Goal: Task Accomplishment & Management: Use online tool/utility

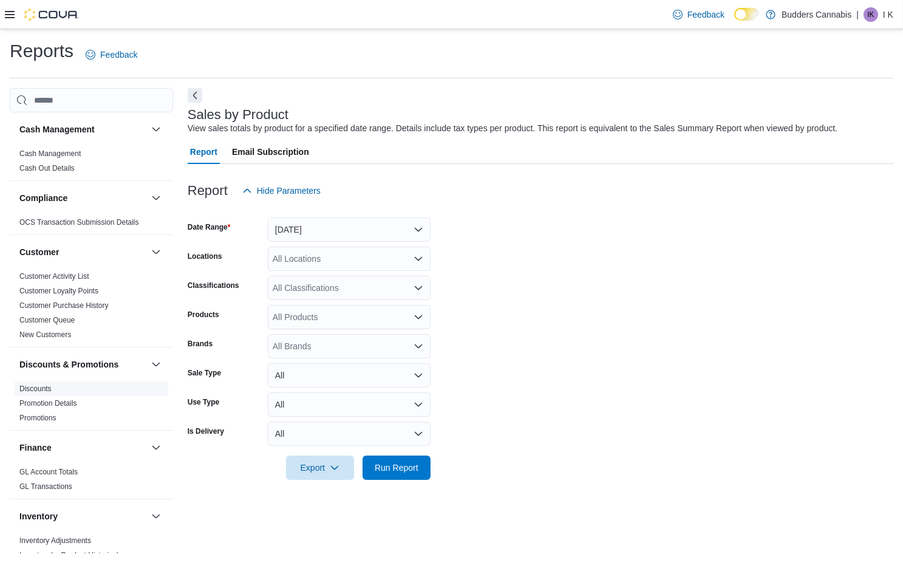
click at [35, 389] on link "Discounts" at bounding box center [35, 388] width 32 height 9
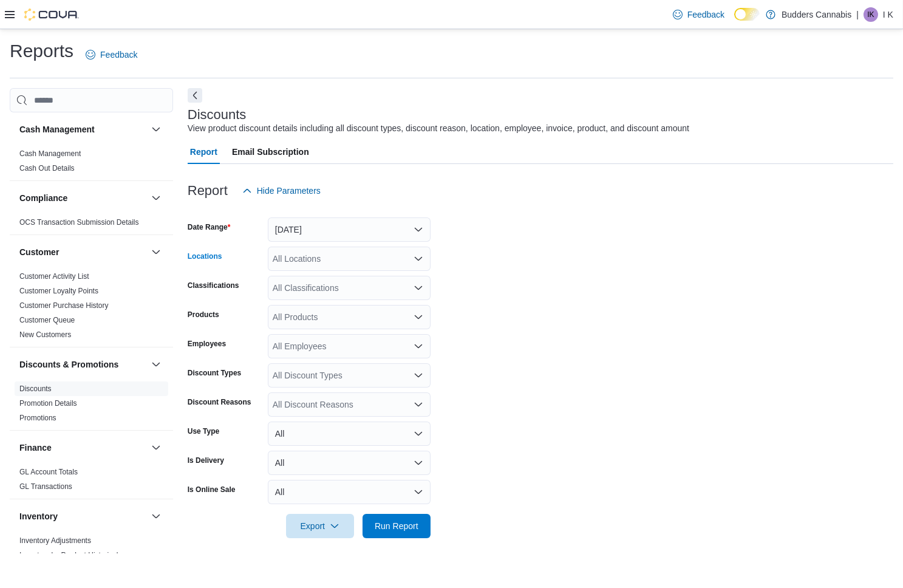
click at [329, 266] on div "All Locations" at bounding box center [349, 259] width 163 height 24
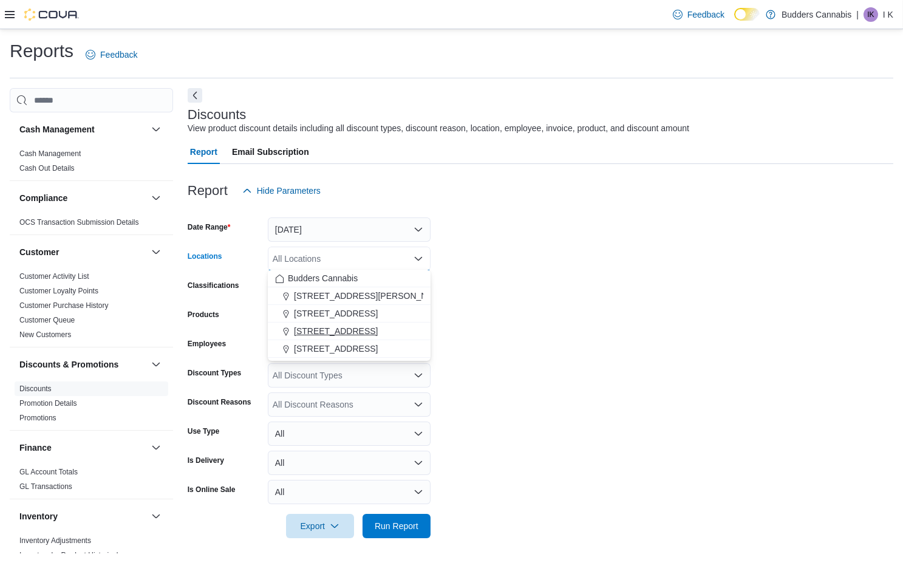
click at [321, 327] on span "3466 Dundas St. W Unit 1" at bounding box center [336, 331] width 84 height 12
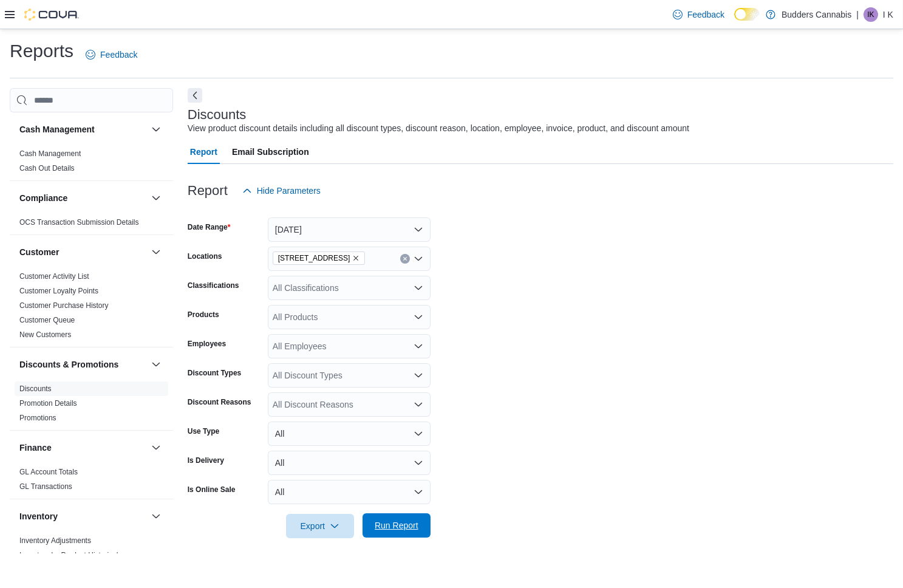
click at [387, 516] on span "Run Report" at bounding box center [396, 525] width 53 height 24
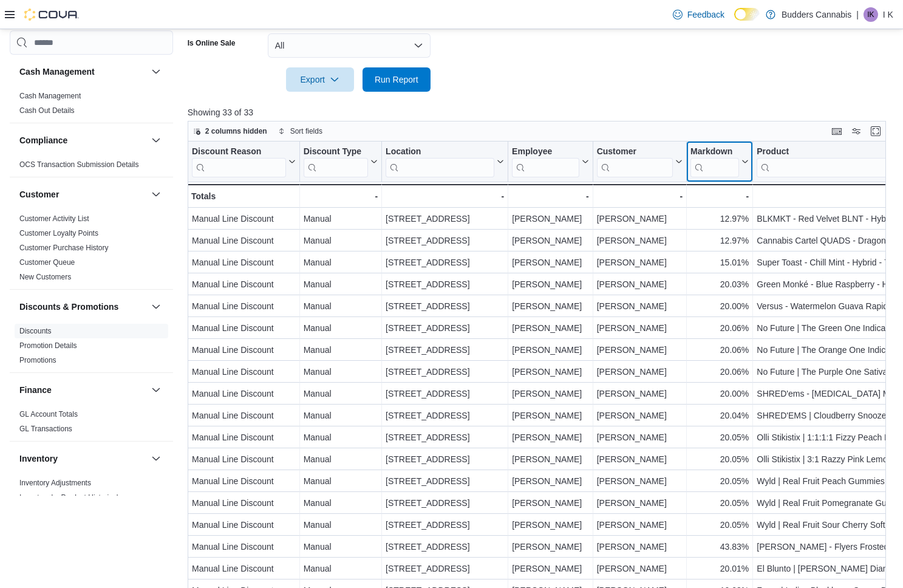
click at [742, 160] on icon at bounding box center [744, 161] width 10 height 7
click at [722, 224] on span "Sort High-Low" at bounding box center [728, 221] width 46 height 10
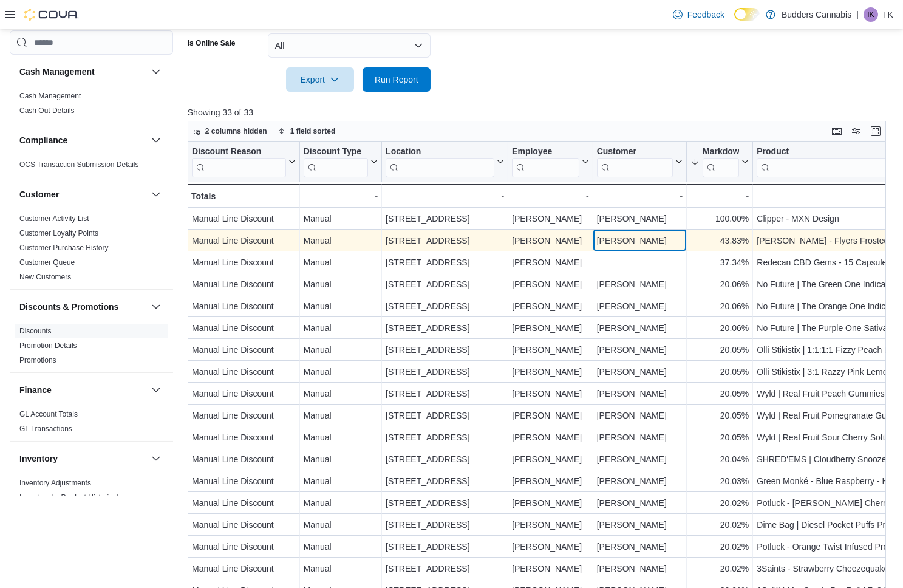
drag, startPoint x: 661, startPoint y: 238, endPoint x: 594, endPoint y: 237, distance: 66.8
click at [593, 237] on div "Michael Martins - Customer, column 5, row 2" at bounding box center [640, 241] width 94 height 22
copy div "[PERSON_NAME]"
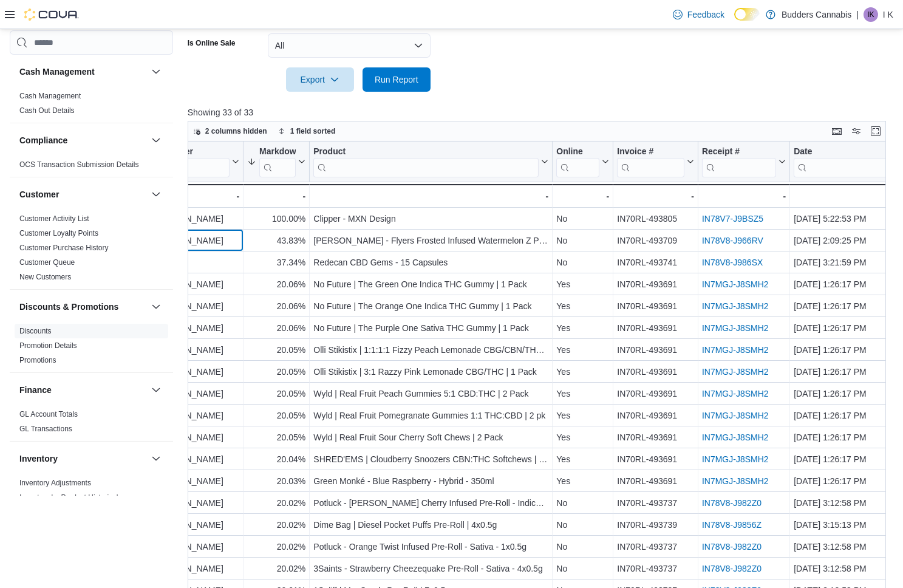
scroll to position [0, 457]
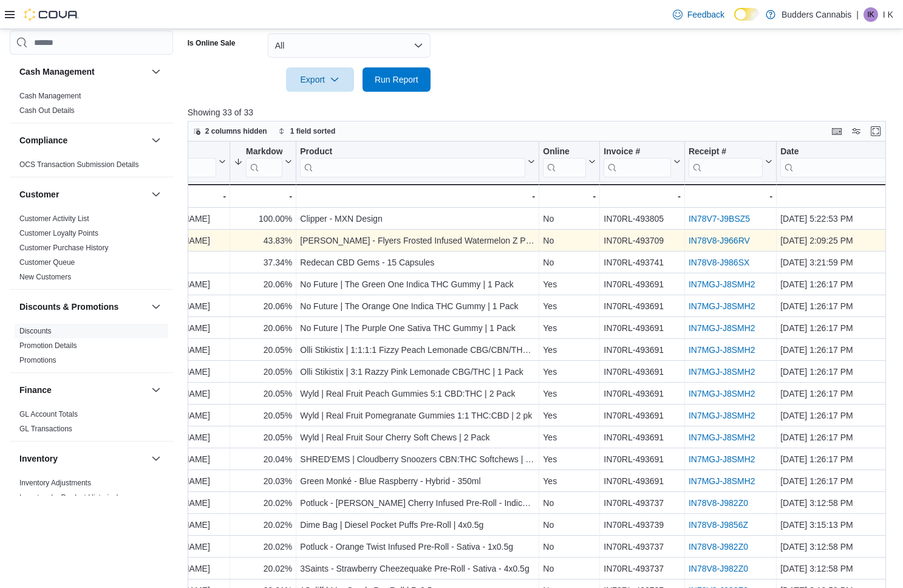
click at [700, 240] on link "IN78V8-J966RV" at bounding box center [719, 241] width 61 height 10
